Goal: Find specific page/section: Find specific page/section

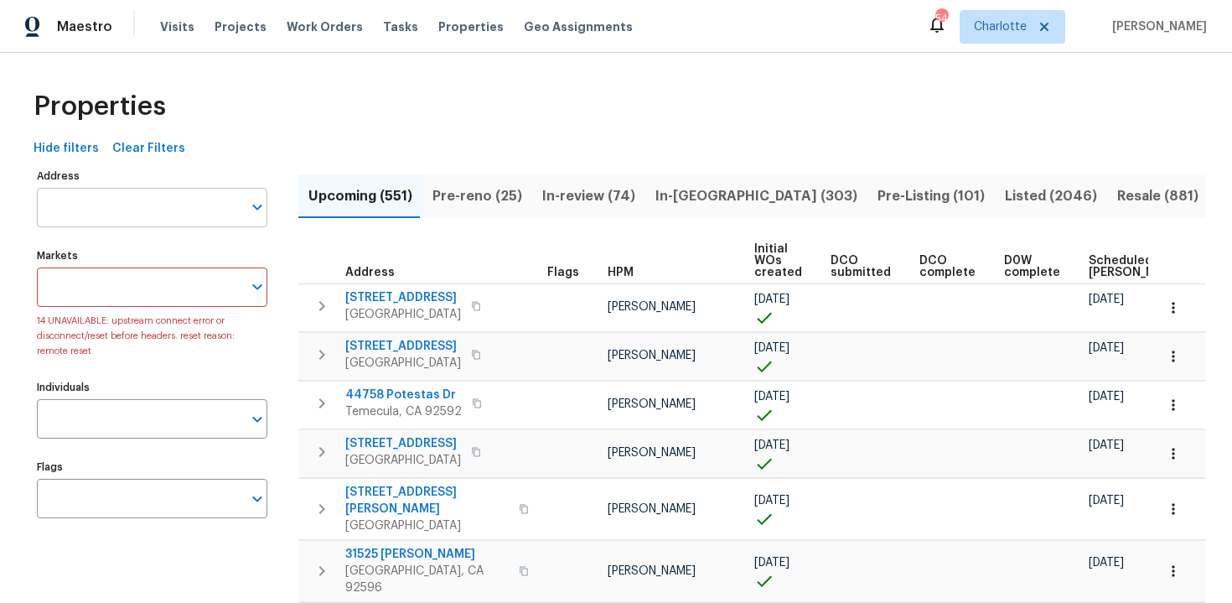
click at [171, 216] on input "Address" at bounding box center [139, 207] width 205 height 39
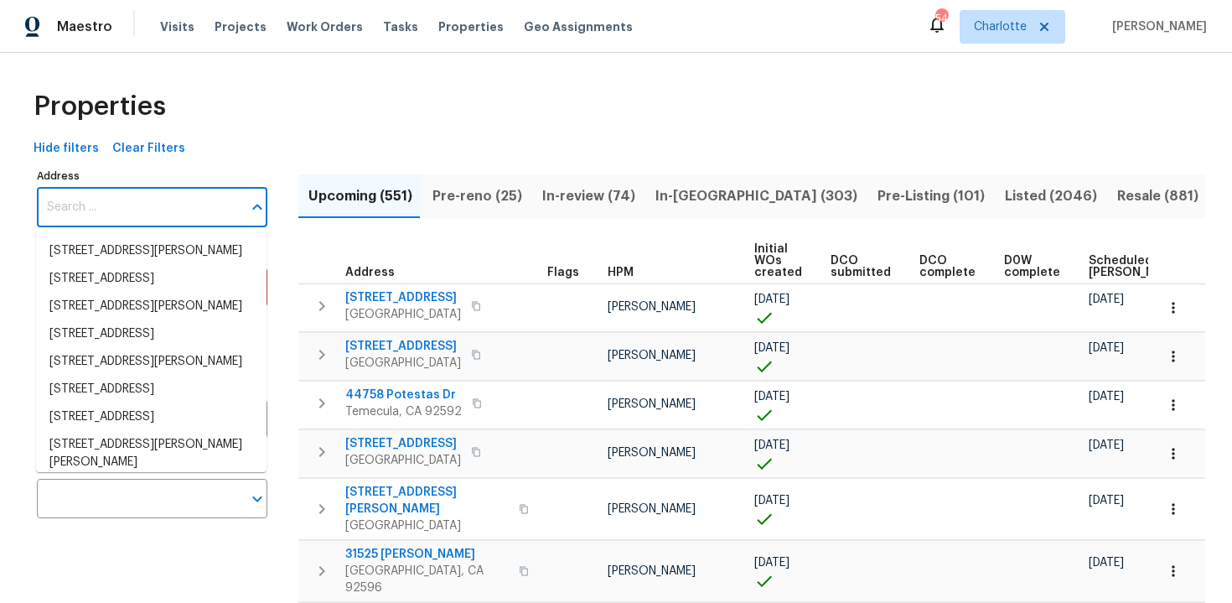
paste input "[STREET_ADDRESS][PERSON_NAME]"
type input "[STREET_ADDRESS][PERSON_NAME]"
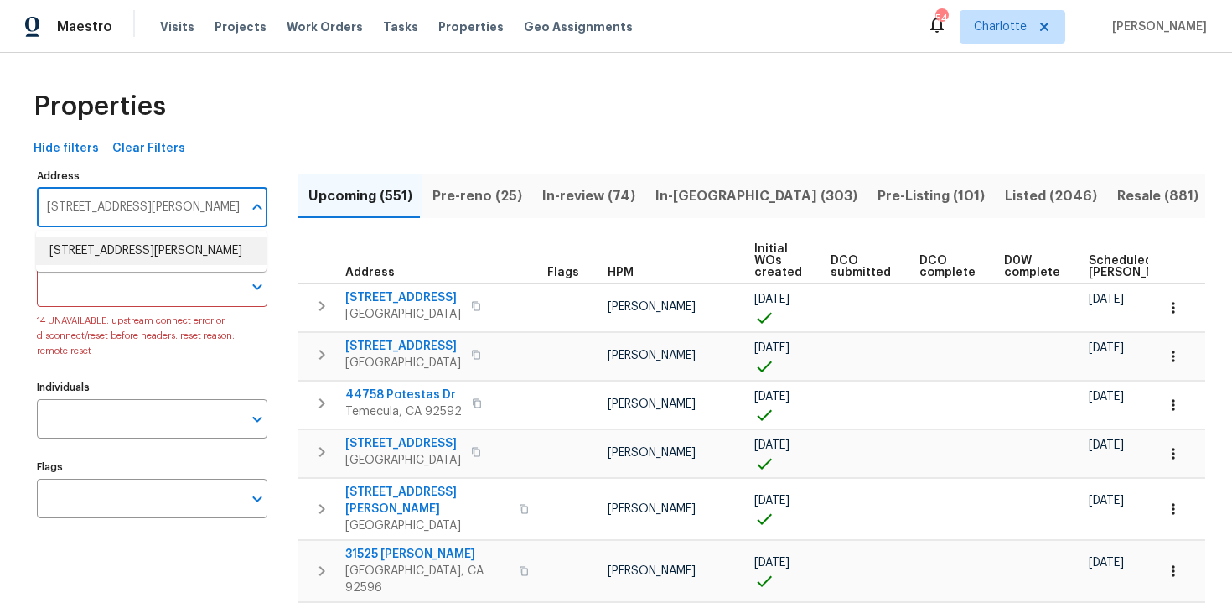
click at [171, 256] on li "[STREET_ADDRESS][PERSON_NAME]" at bounding box center [151, 251] width 230 height 28
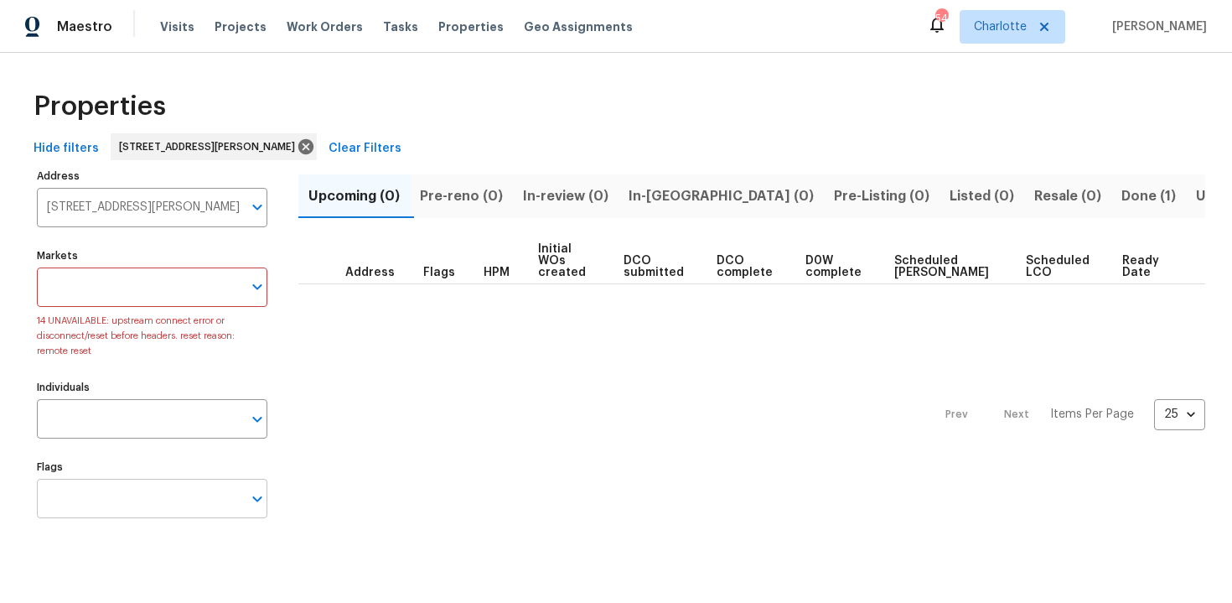
click at [168, 484] on input "Flags" at bounding box center [139, 498] width 205 height 39
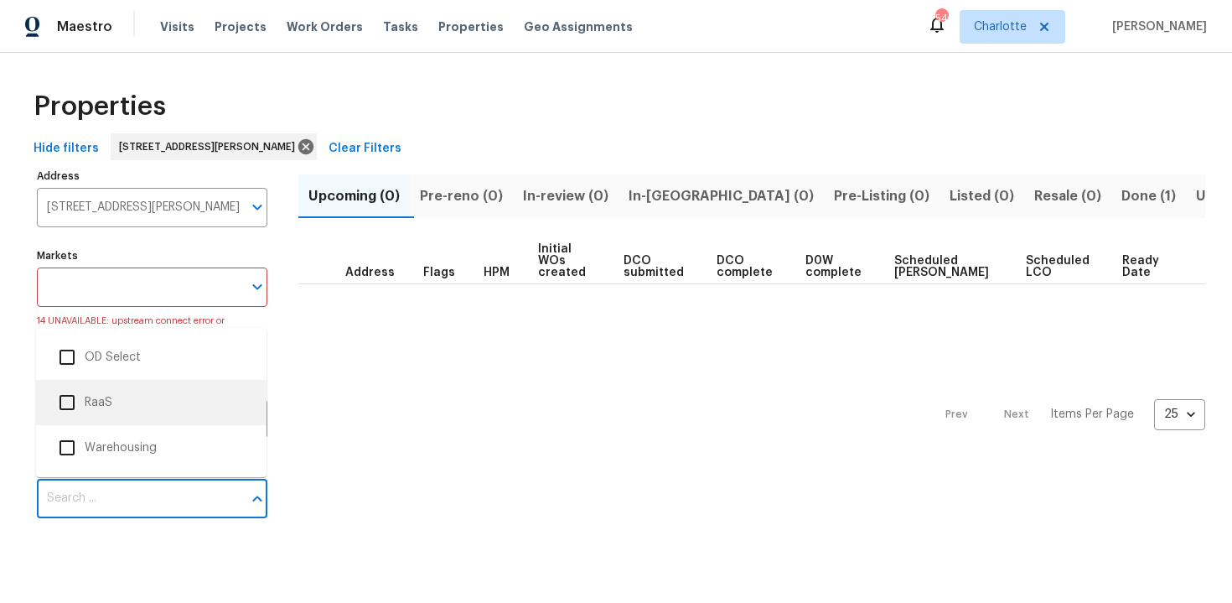
click at [148, 408] on li "RaaS" at bounding box center [151, 402] width 204 height 35
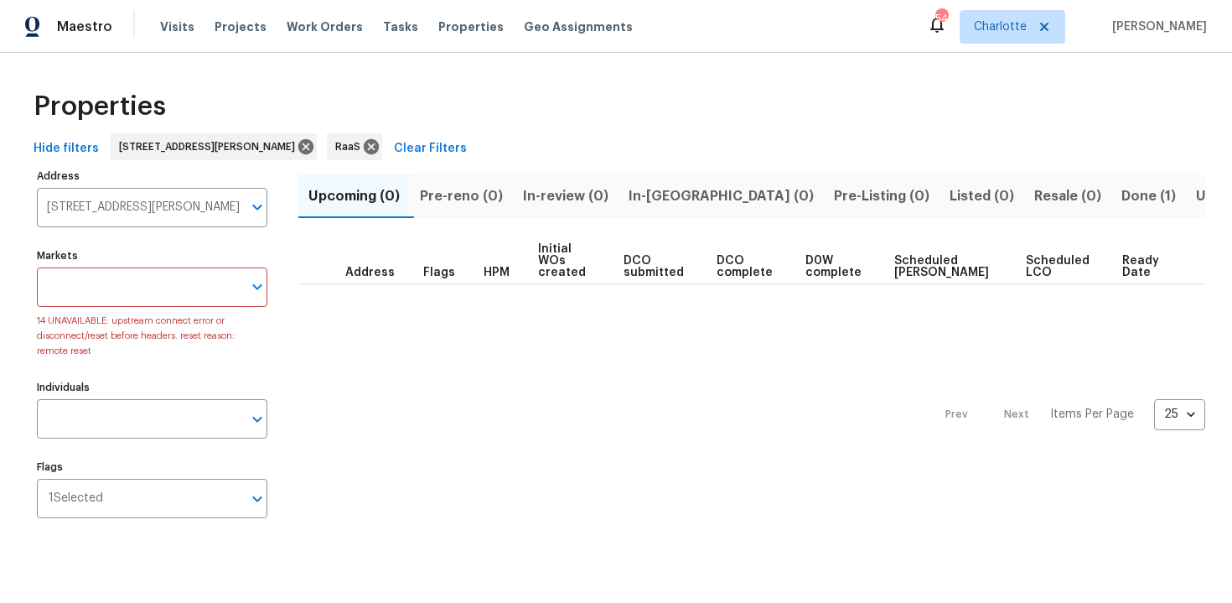
click at [1121, 194] on span "Done (1)" at bounding box center [1148, 195] width 54 height 23
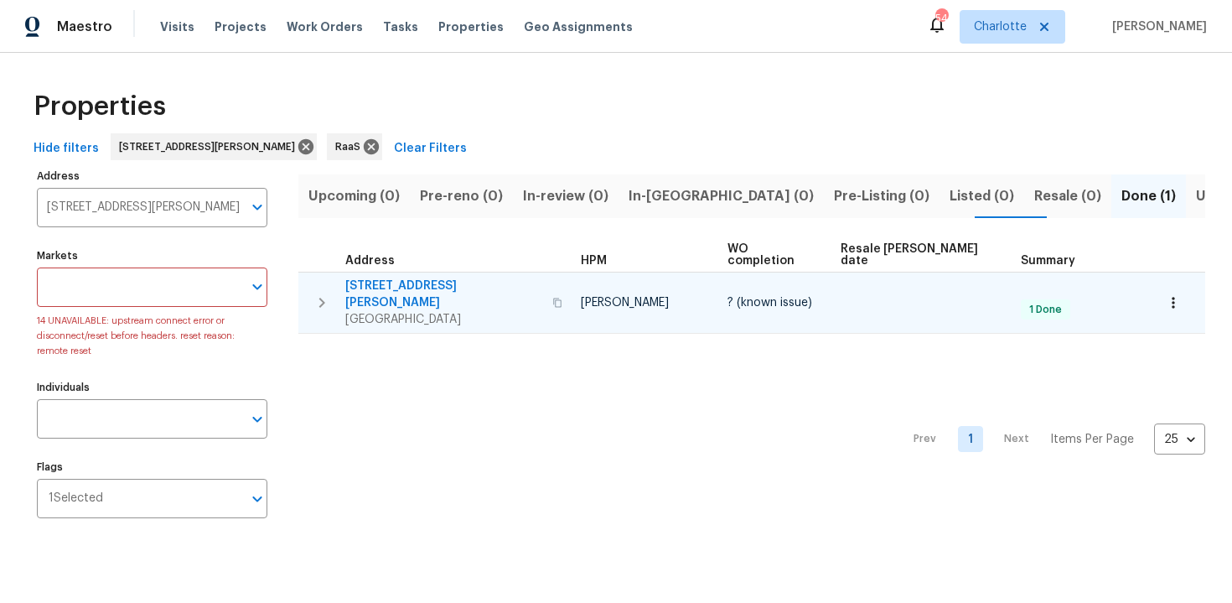
click at [527, 277] on div "[STREET_ADDRESS][PERSON_NAME]" at bounding box center [456, 302] width 222 height 50
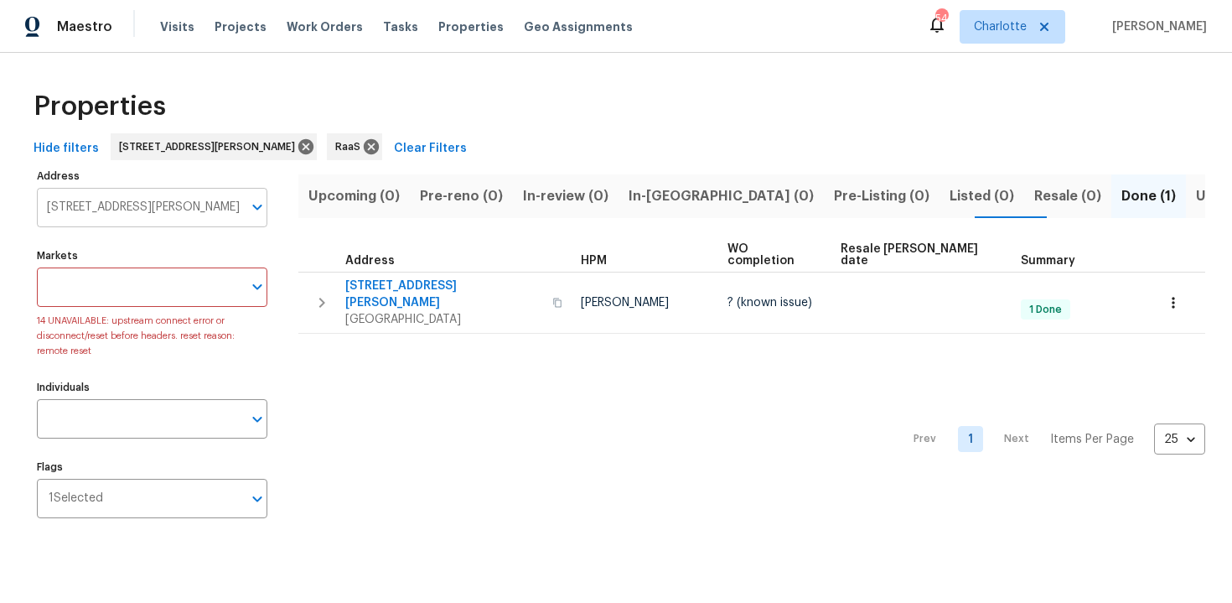
click at [148, 202] on input "[STREET_ADDRESS][PERSON_NAME]" at bounding box center [139, 207] width 205 height 39
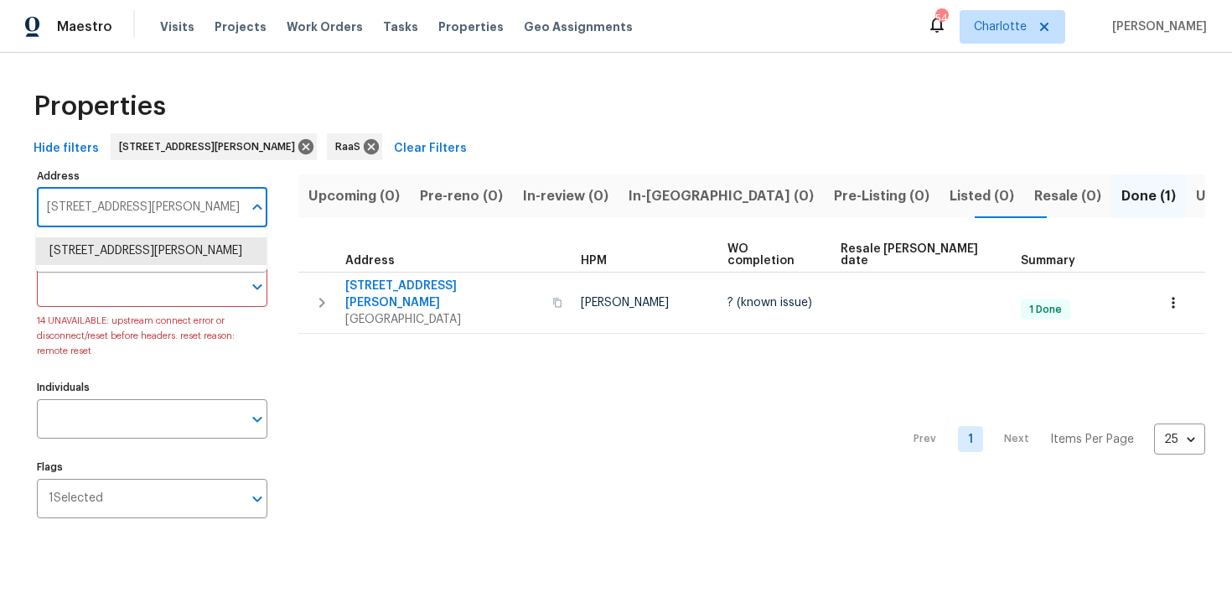
paste input "[STREET_ADDRESS]"
type input "[STREET_ADDRESS]"
click at [145, 251] on li "[STREET_ADDRESS]" at bounding box center [151, 251] width 230 height 28
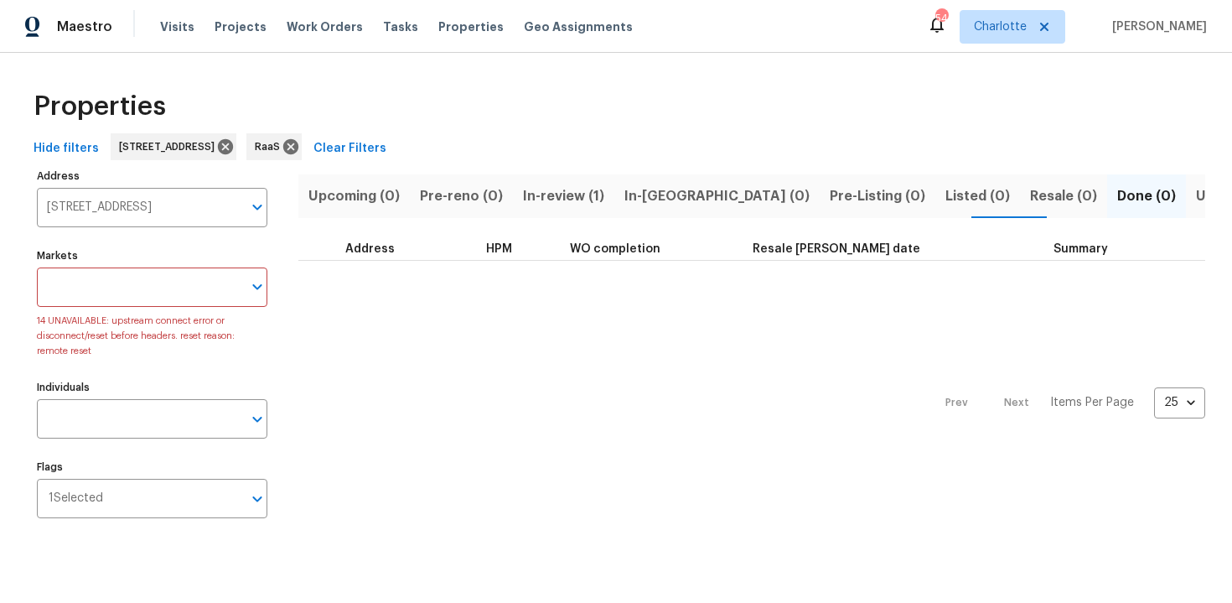
click at [542, 201] on span "In-review (1)" at bounding box center [563, 195] width 81 height 23
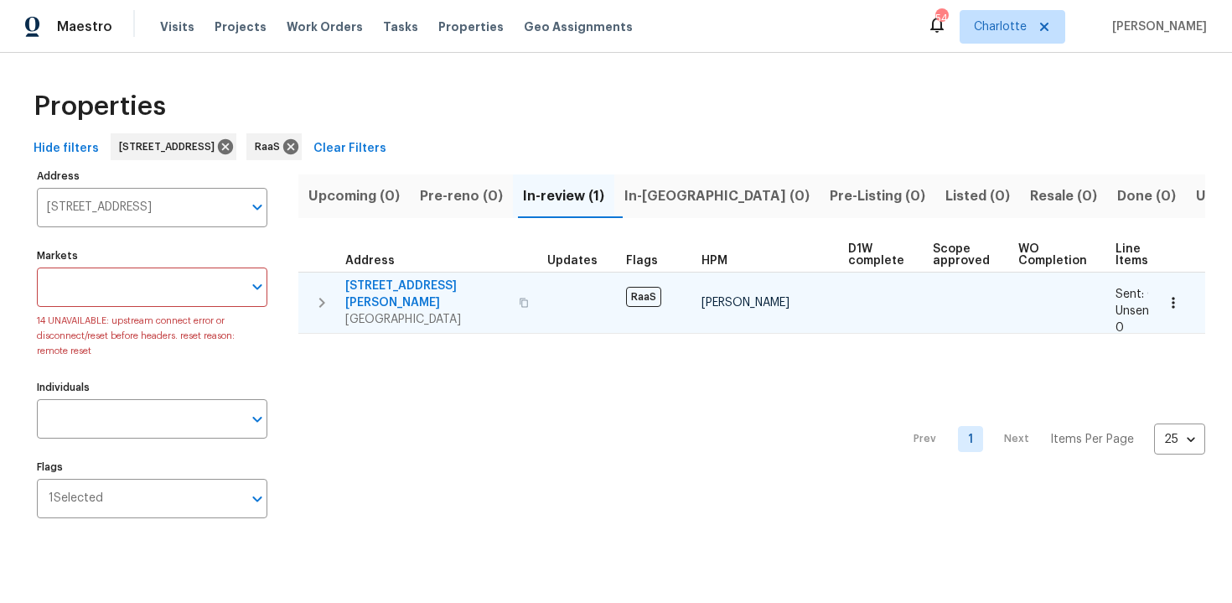
click at [528, 285] on div "[STREET_ADDRESS]" at bounding box center [439, 302] width 189 height 50
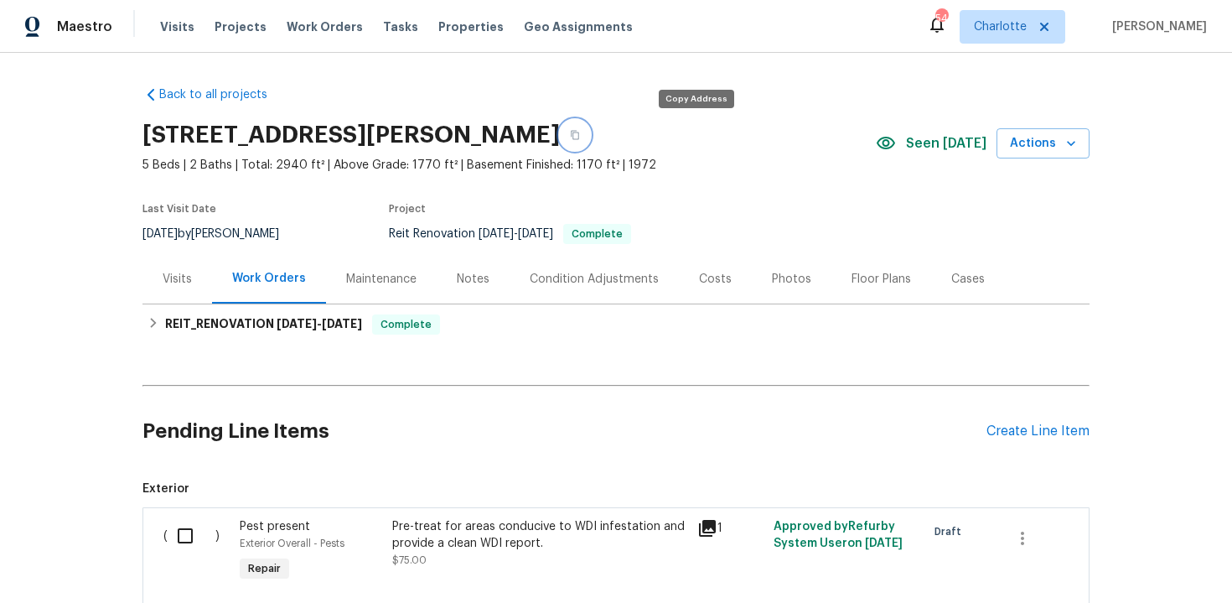
click at [579, 139] on icon "button" at bounding box center [575, 135] width 8 height 9
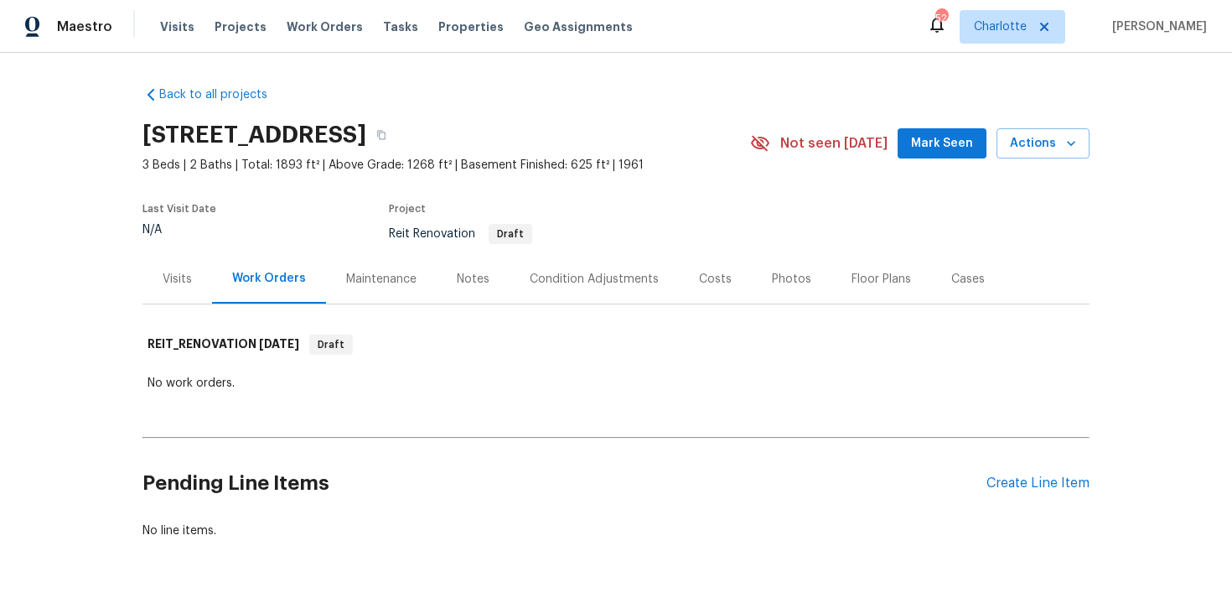
click at [719, 279] on div "Costs" at bounding box center [715, 279] width 33 height 17
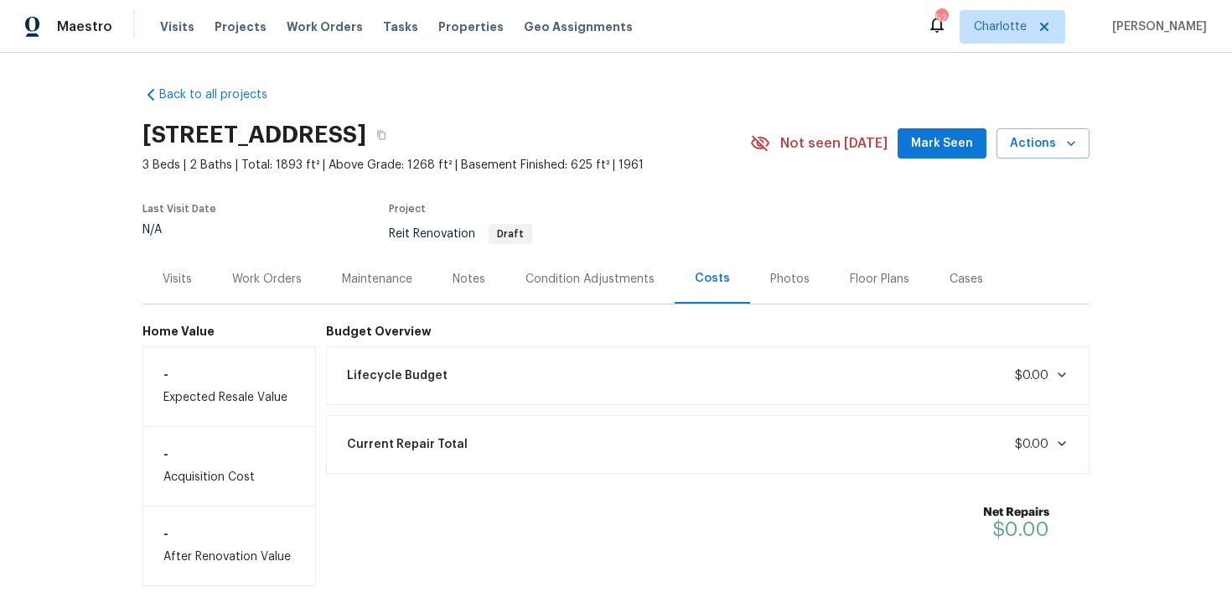
click at [257, 282] on div "Work Orders" at bounding box center [267, 279] width 70 height 17
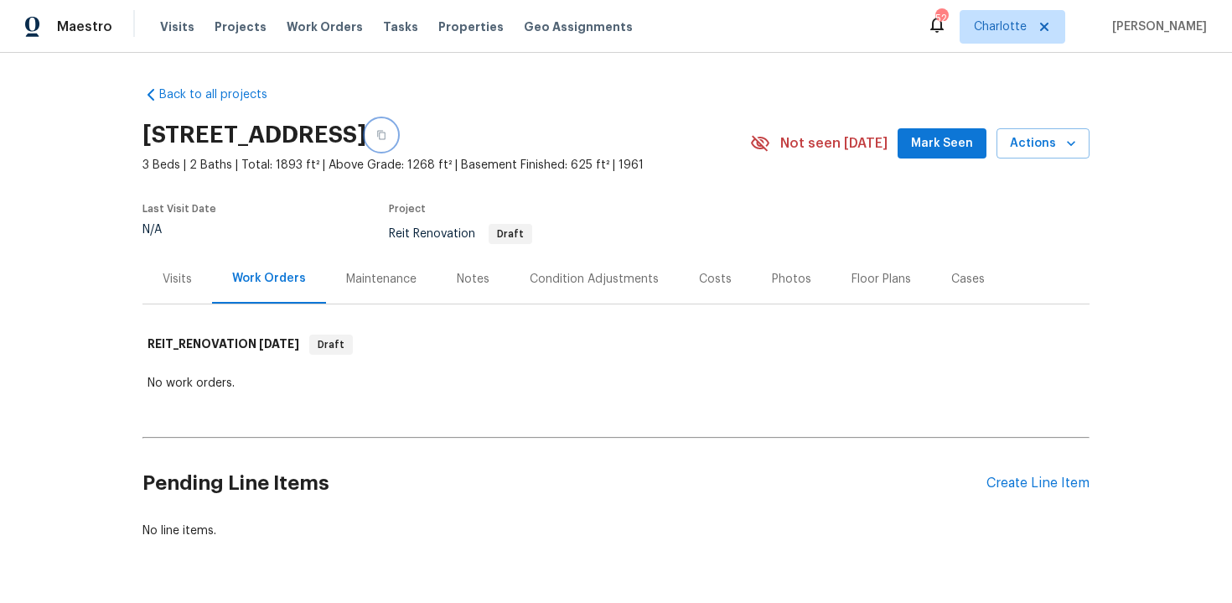
click at [386, 132] on icon "button" at bounding box center [381, 135] width 8 height 9
